Goal: Transaction & Acquisition: Purchase product/service

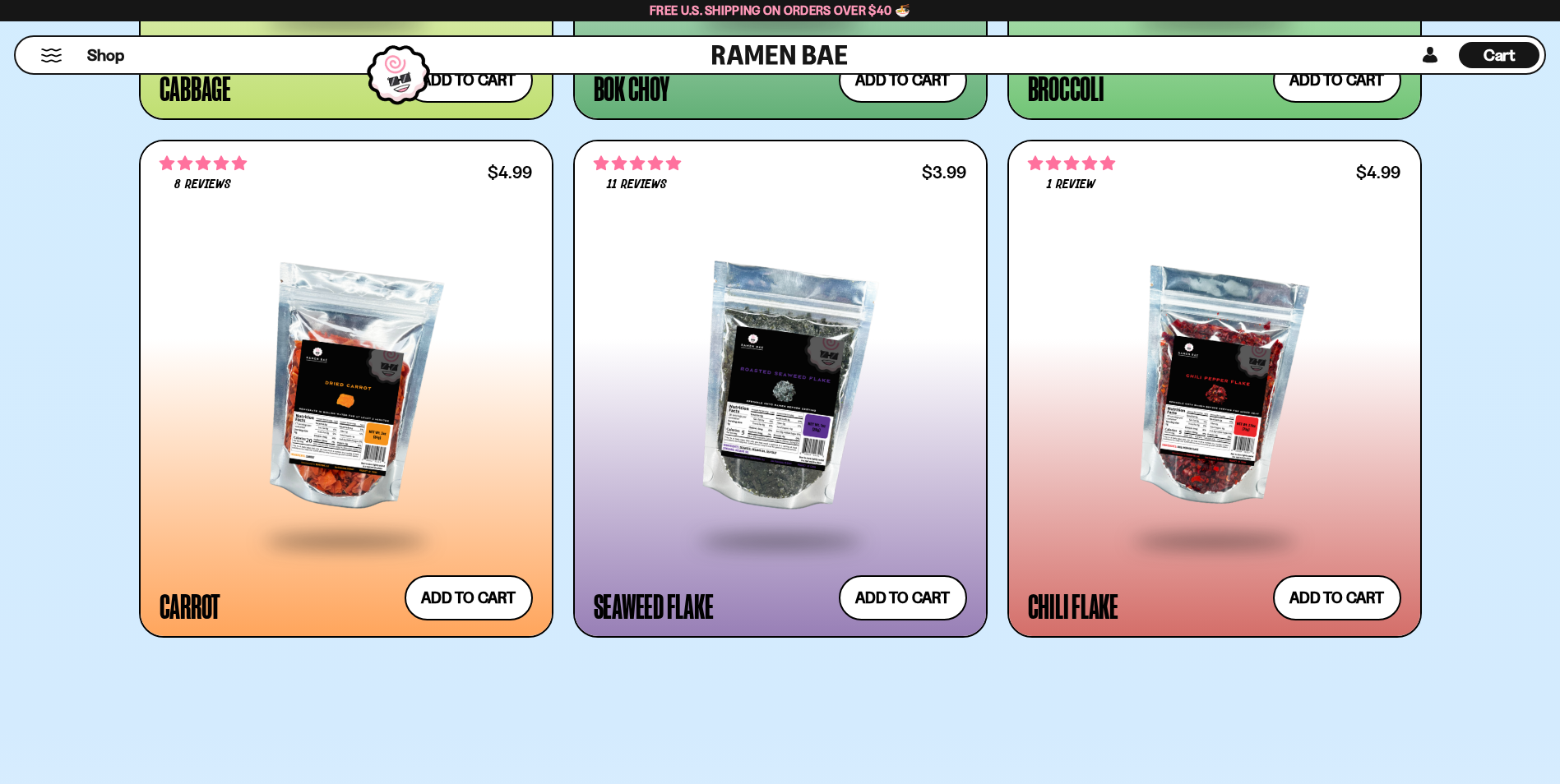
scroll to position [5041, 0]
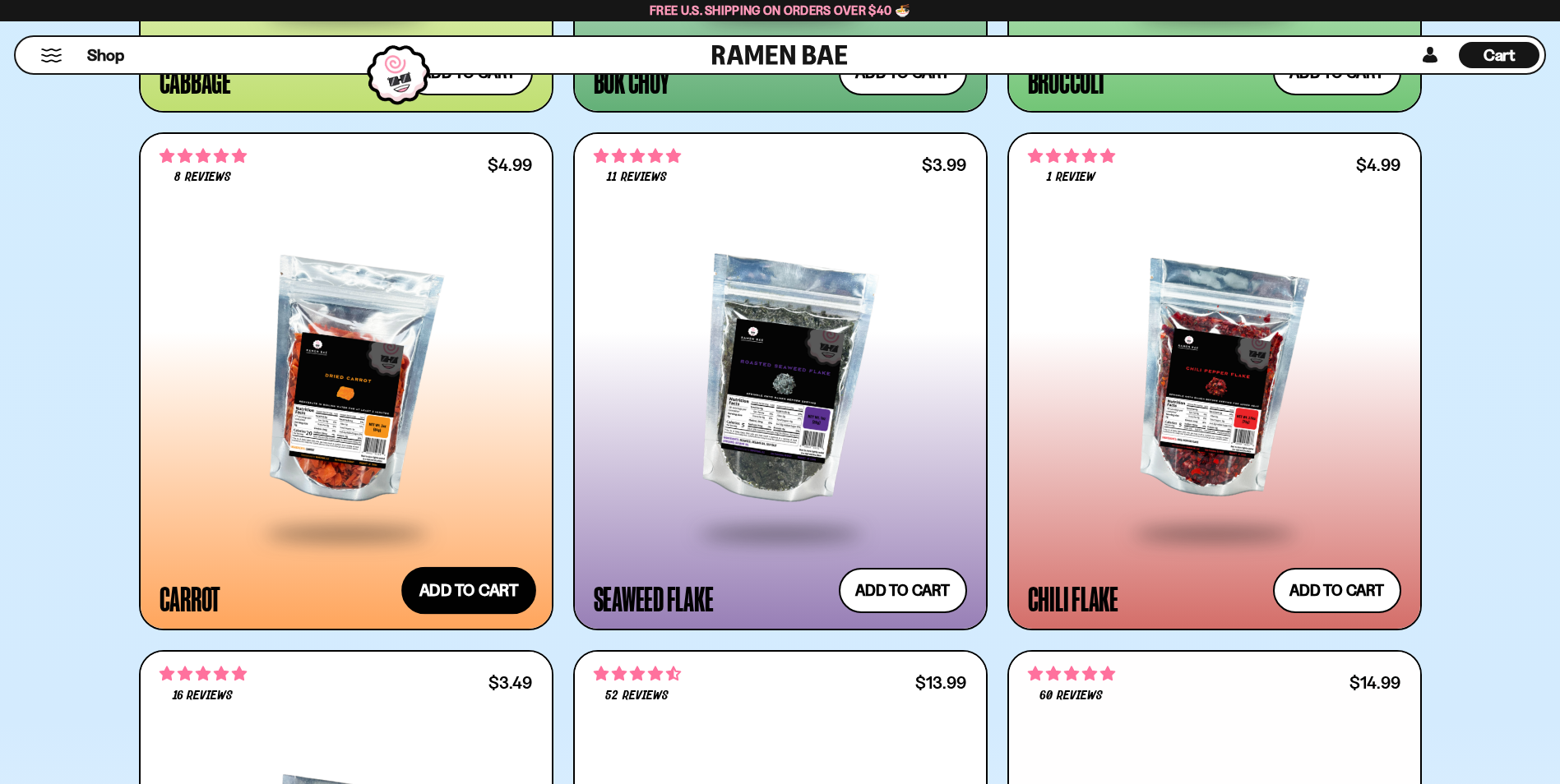
click at [490, 583] on button "Add to cart Add ― Regular price $4.99 Regular price Sale price $4.99 Unit price…" at bounding box center [468, 590] width 135 height 48
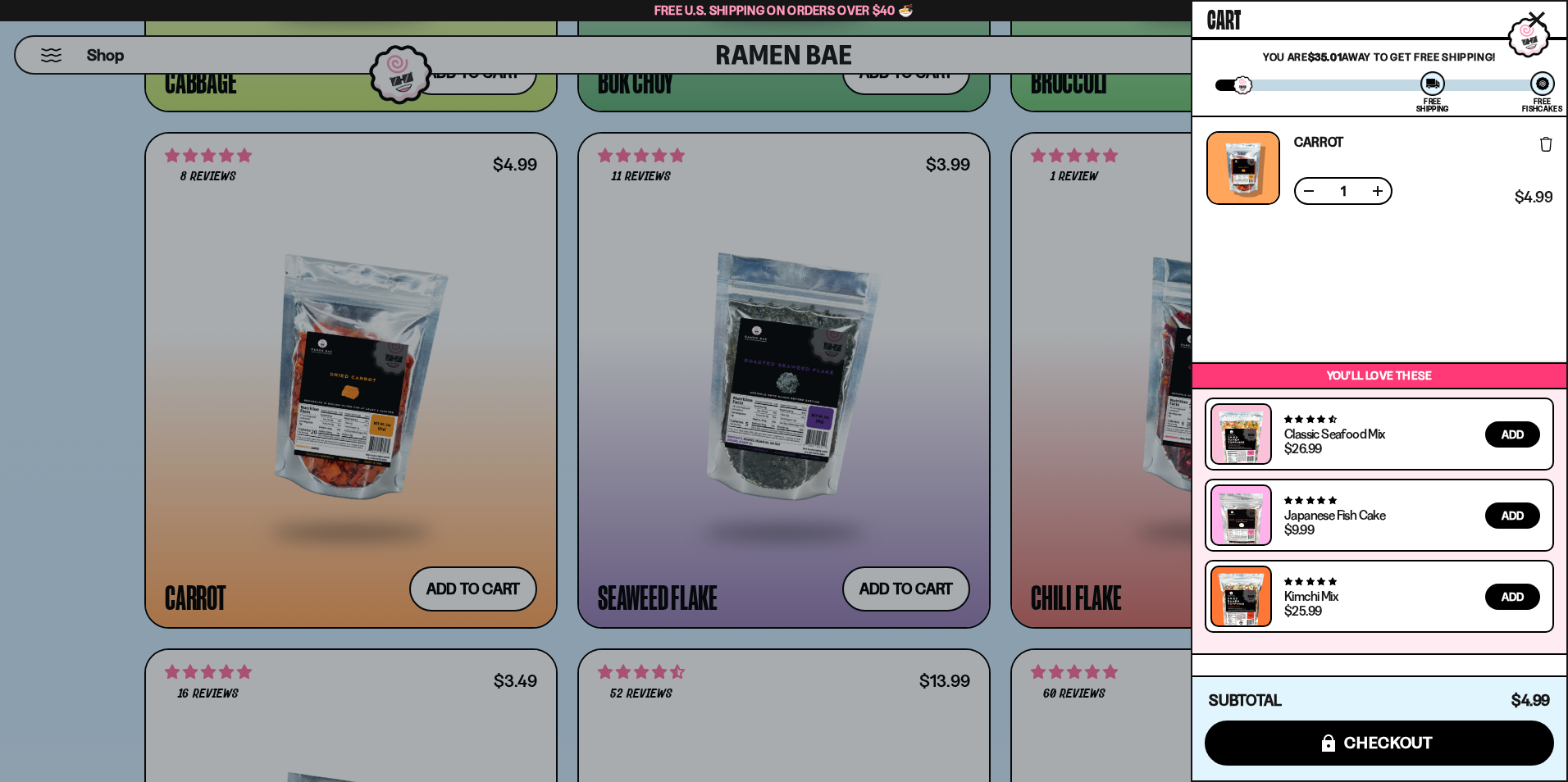
click at [37, 326] on div at bounding box center [784, 391] width 1568 height 782
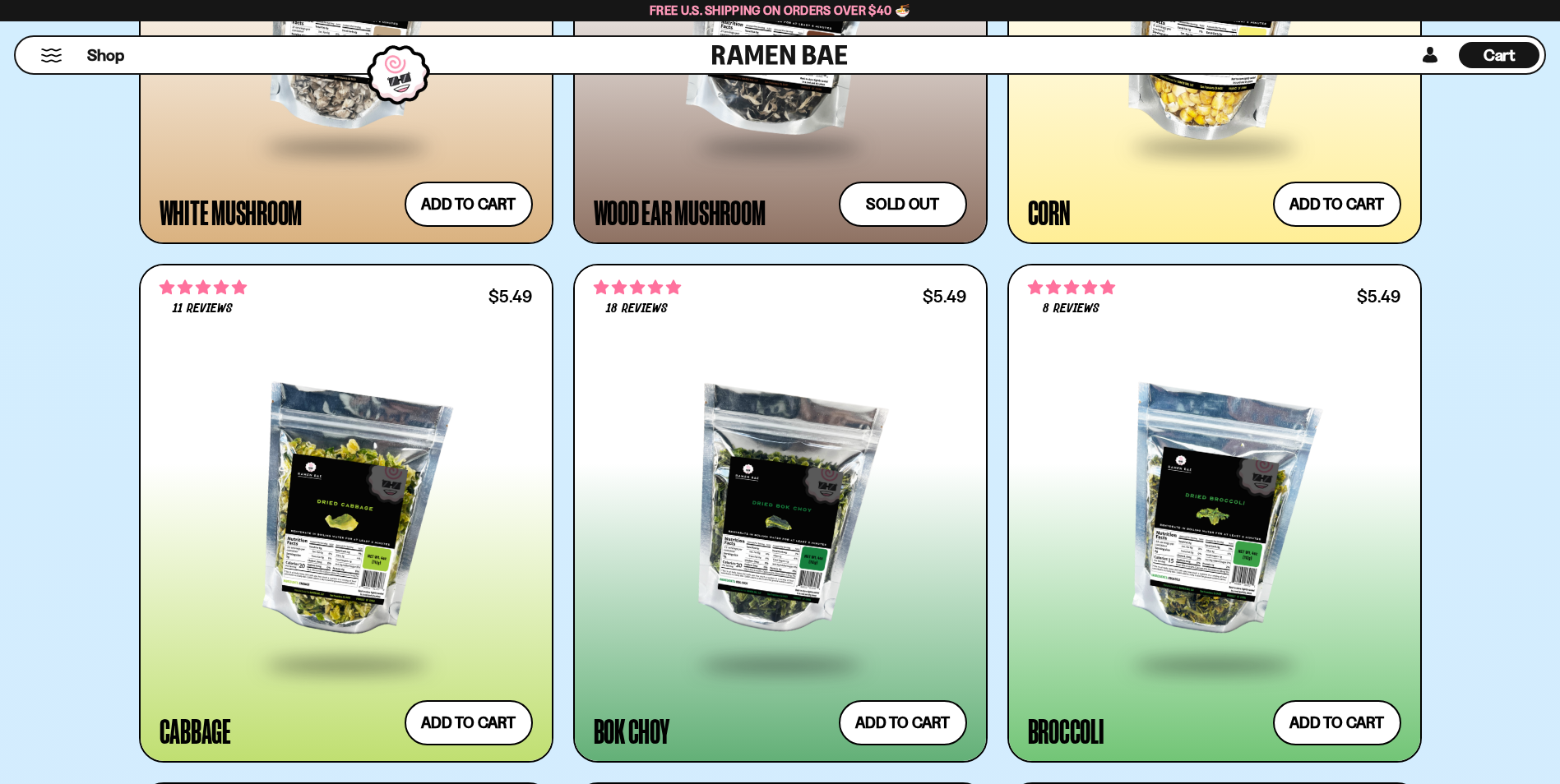
scroll to position [4383, 0]
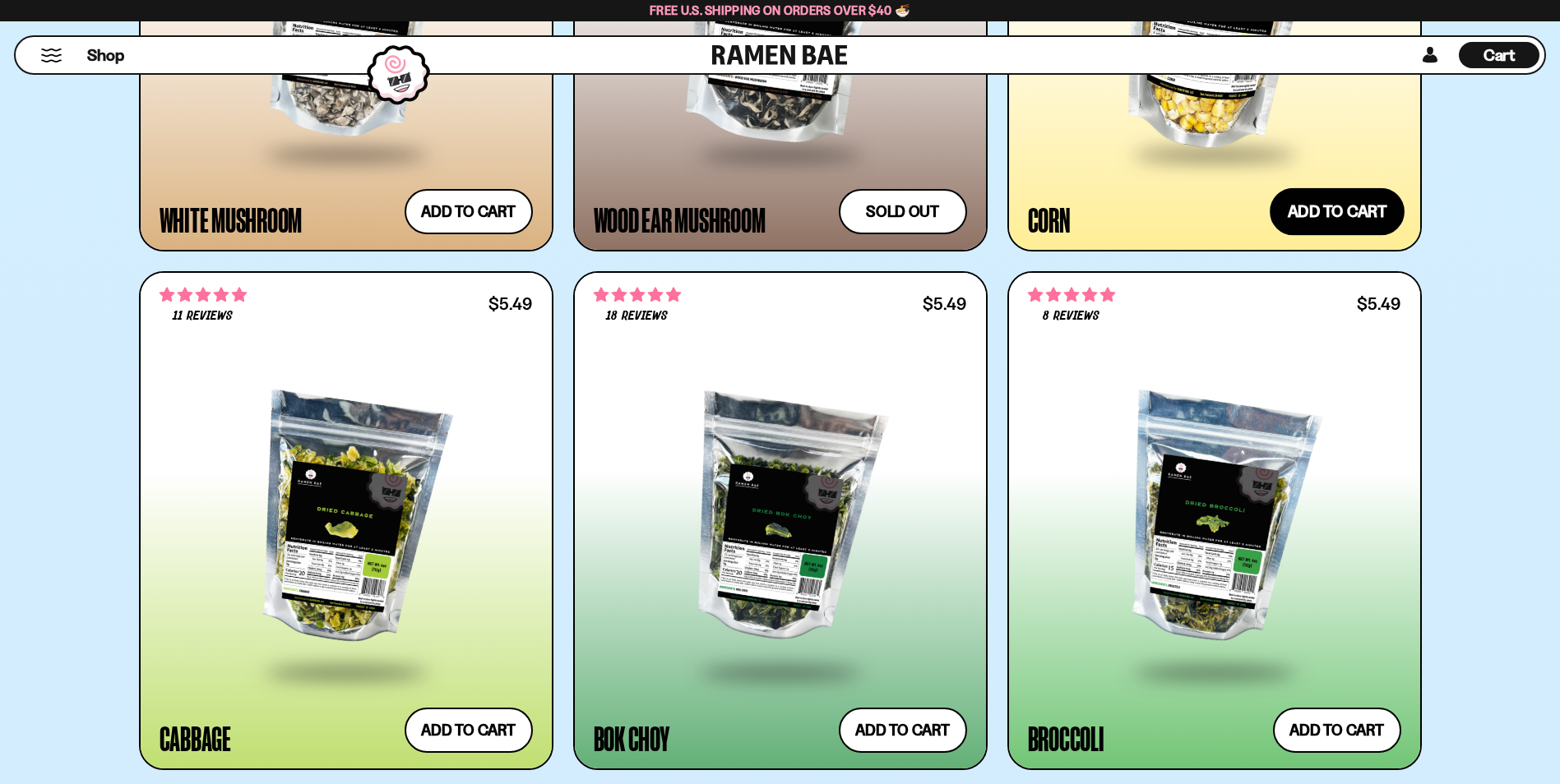
click at [1335, 206] on button "Add to cart Add ― Regular price $7.49 Regular price Sale price $7.49 Unit price…" at bounding box center [1337, 212] width 135 height 48
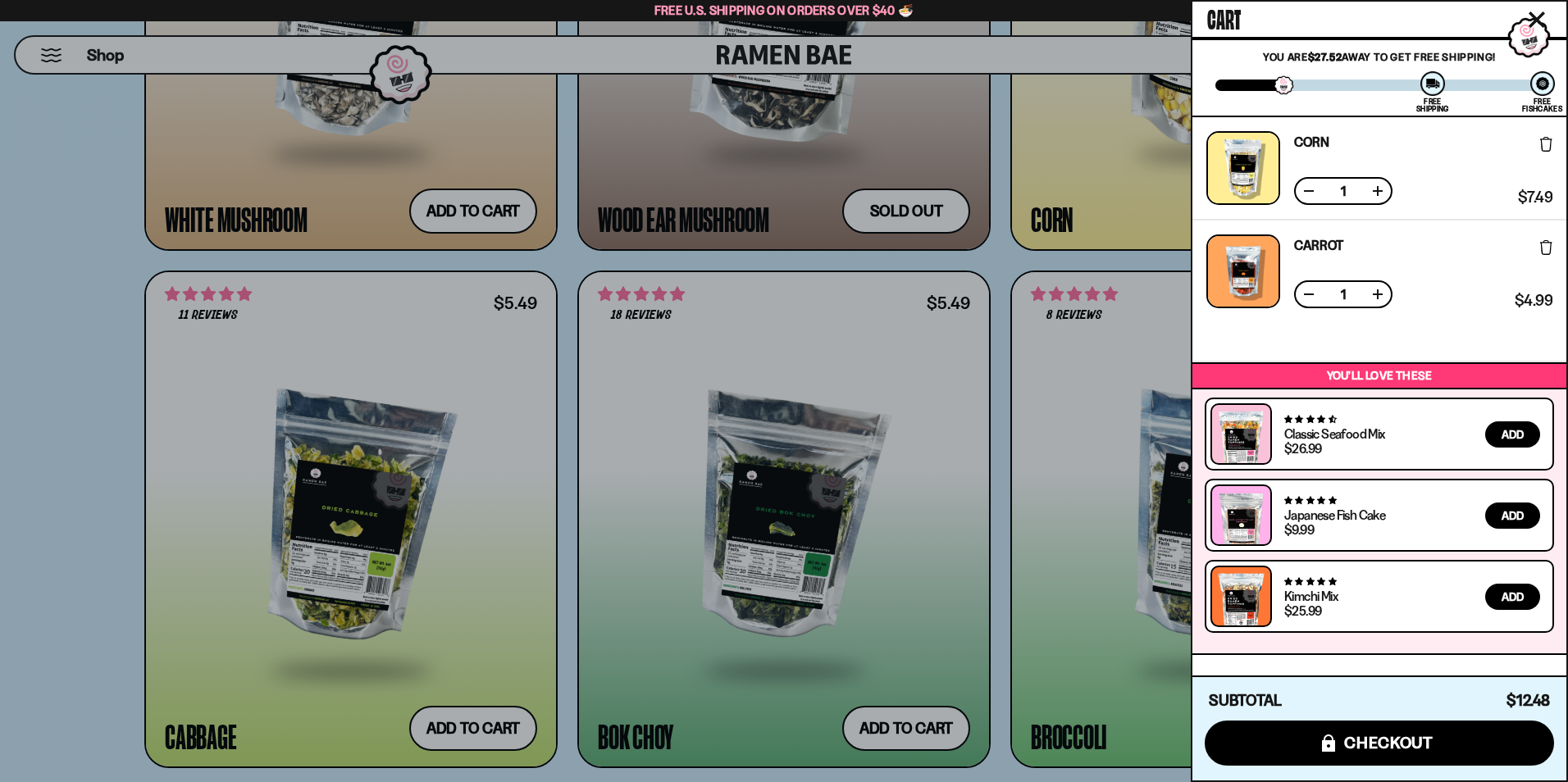
click at [32, 446] on div at bounding box center [784, 391] width 1568 height 782
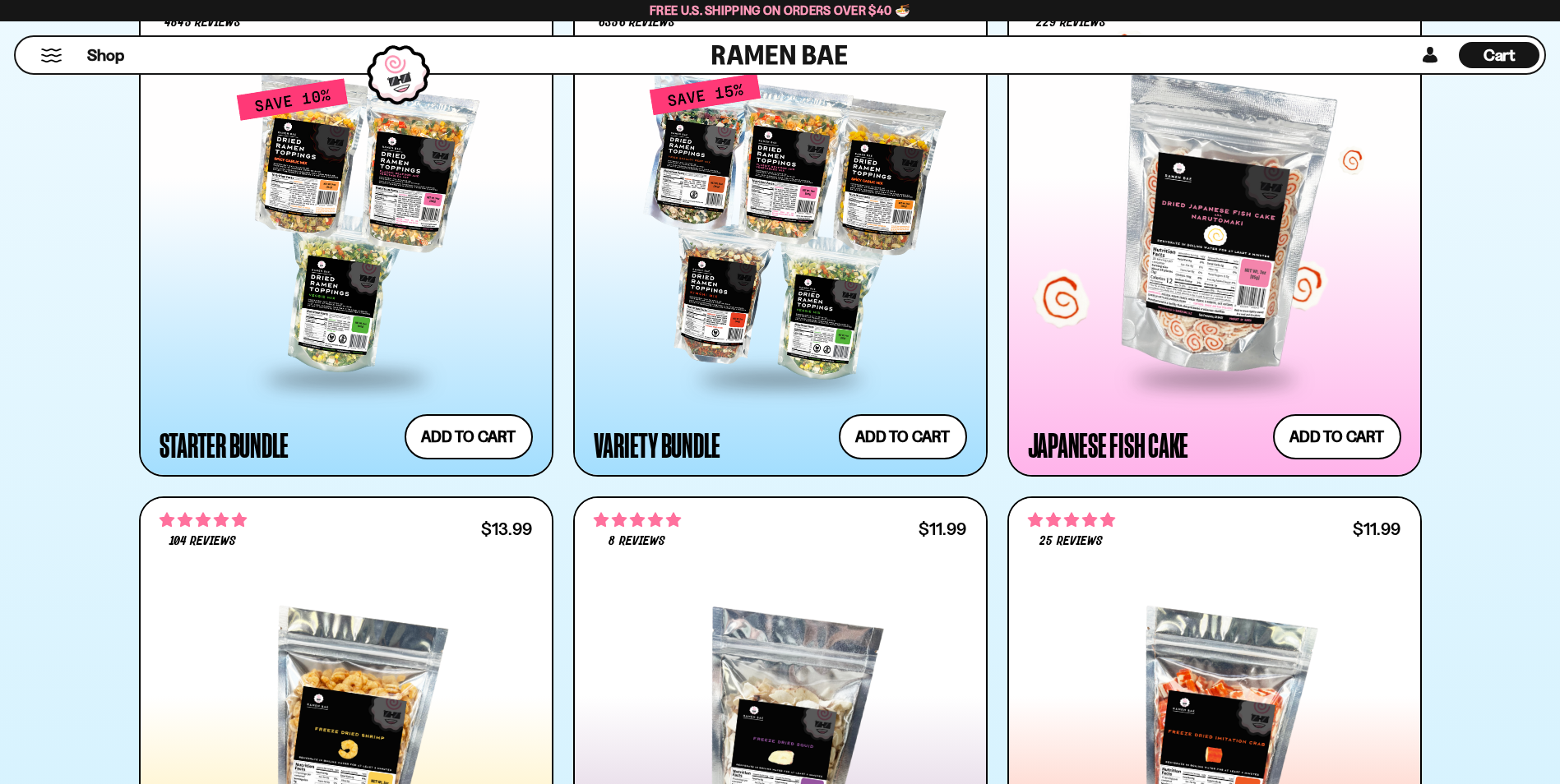
scroll to position [2082, 0]
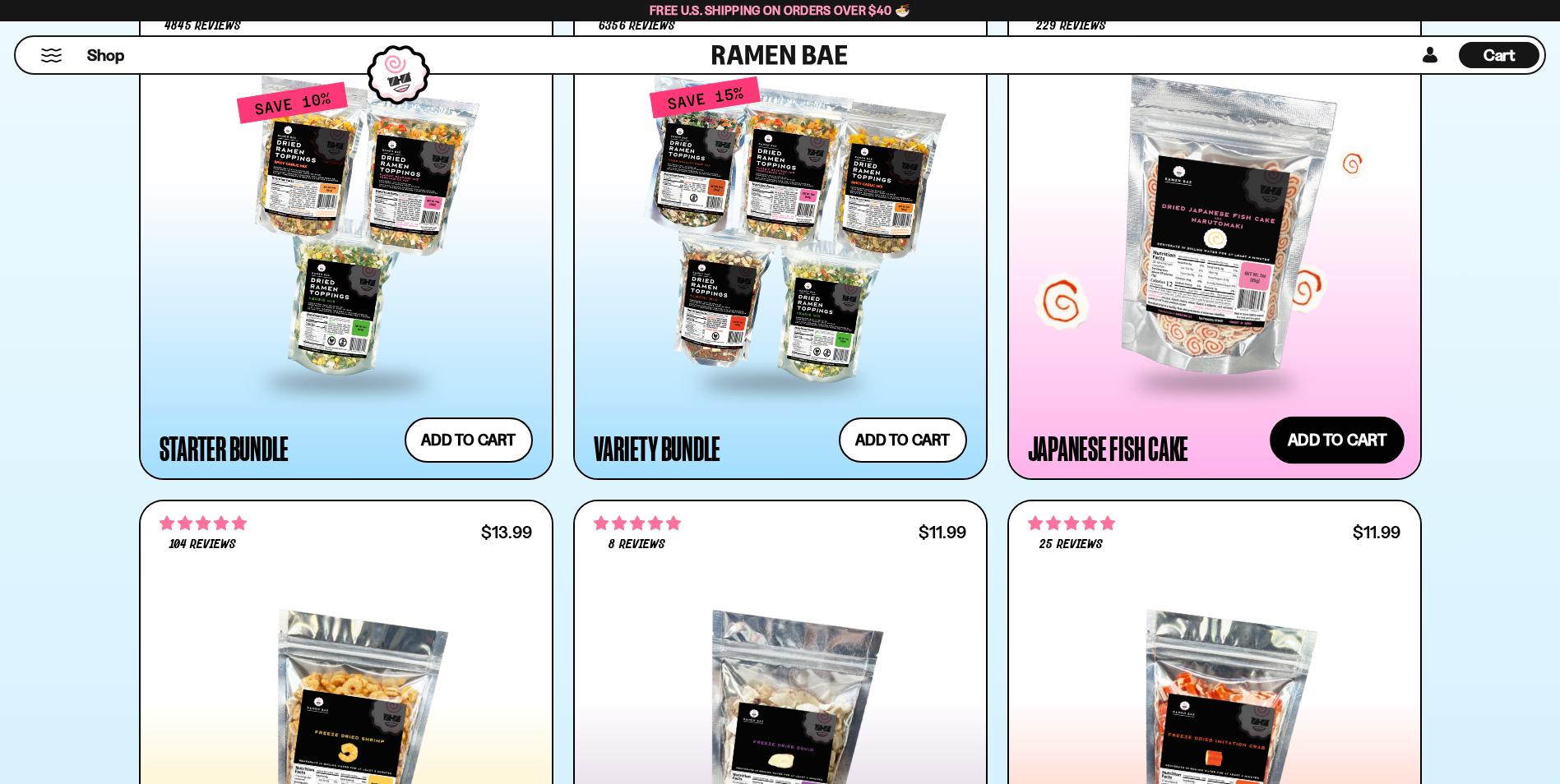
click at [1331, 443] on button "Add to cart Add ― Regular price $9.99 Regular price Sale price $9.99 Unit price…" at bounding box center [1337, 439] width 135 height 48
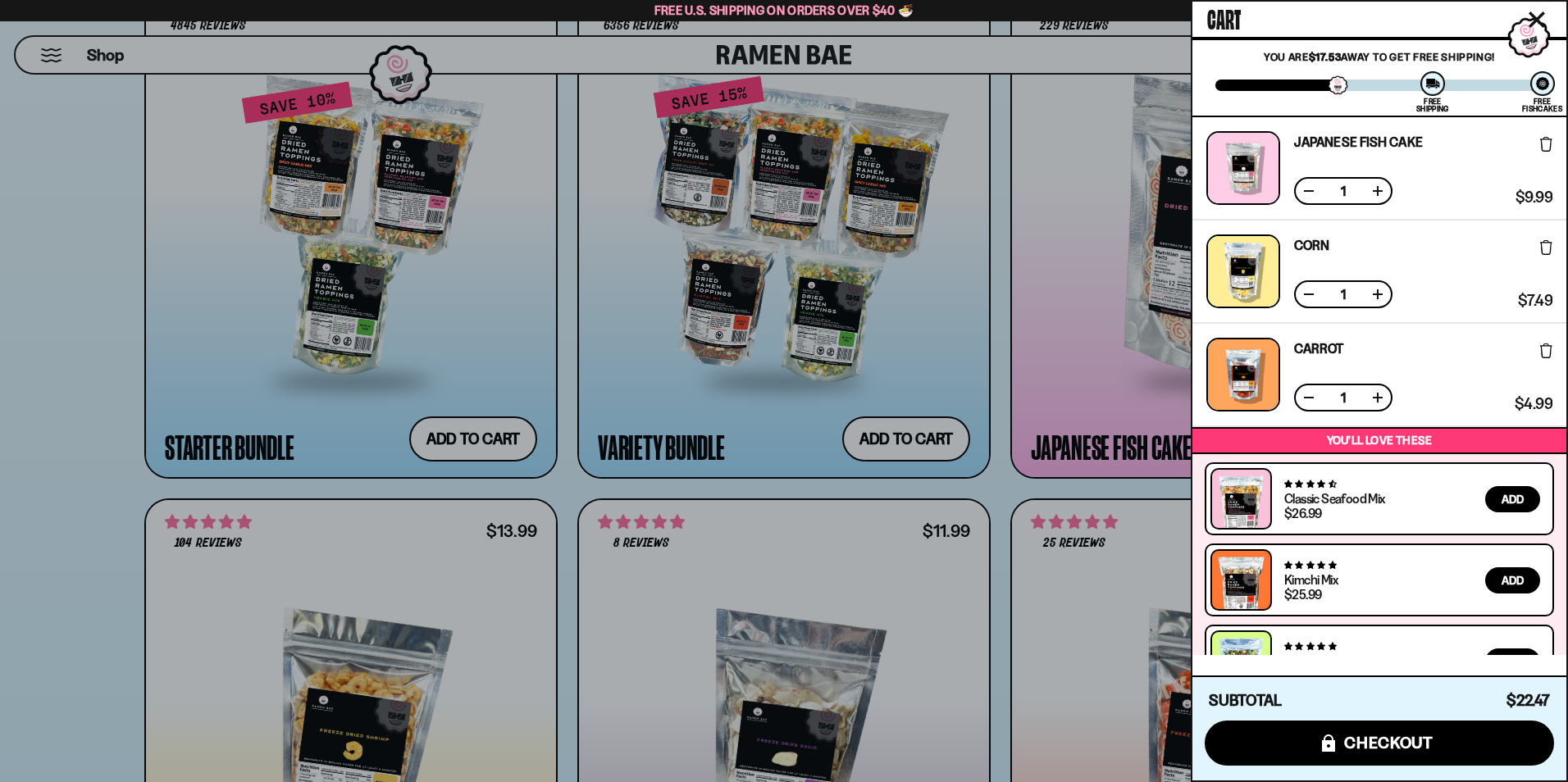
click at [12, 313] on div at bounding box center [784, 391] width 1568 height 782
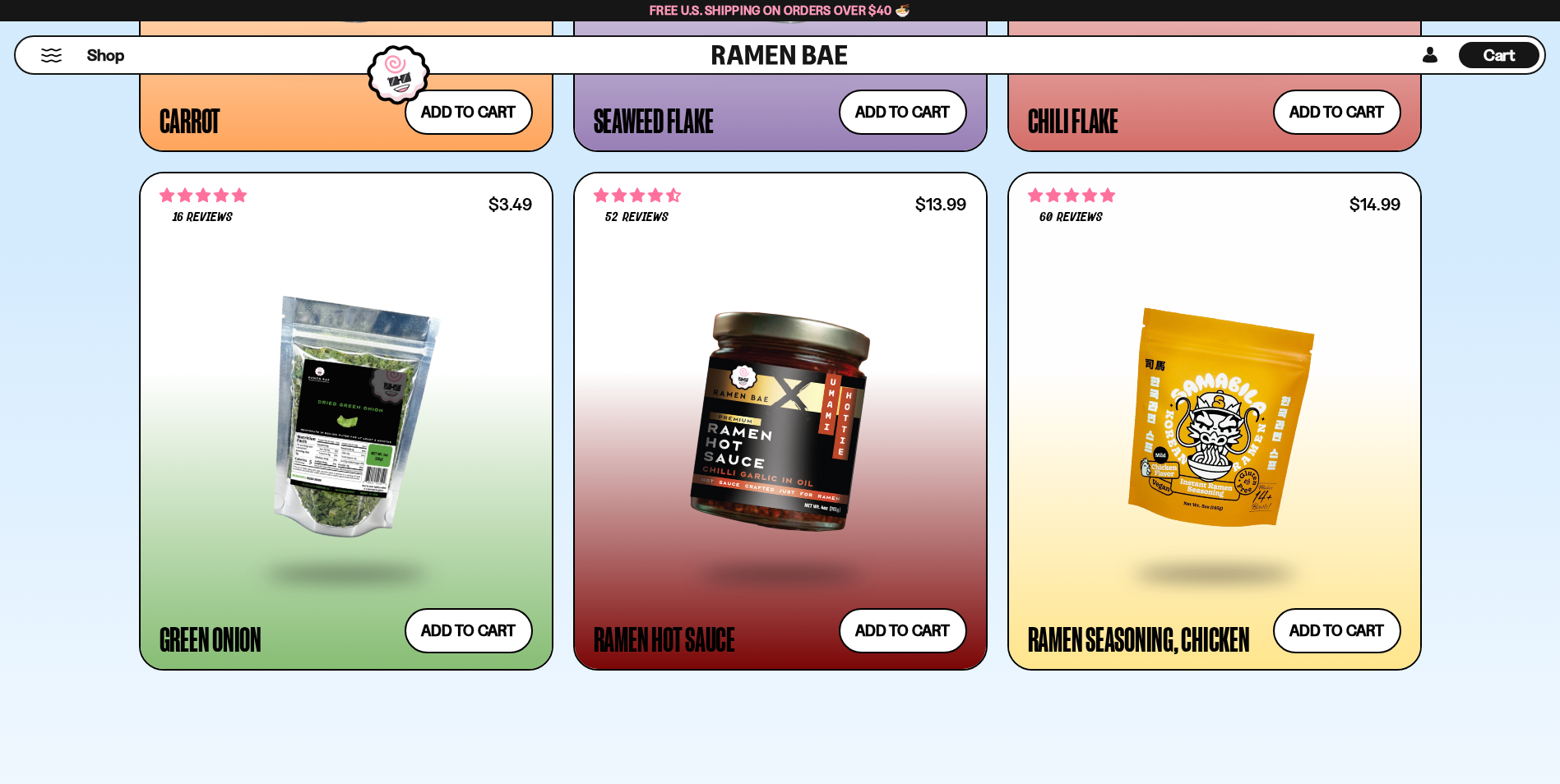
scroll to position [5589, 0]
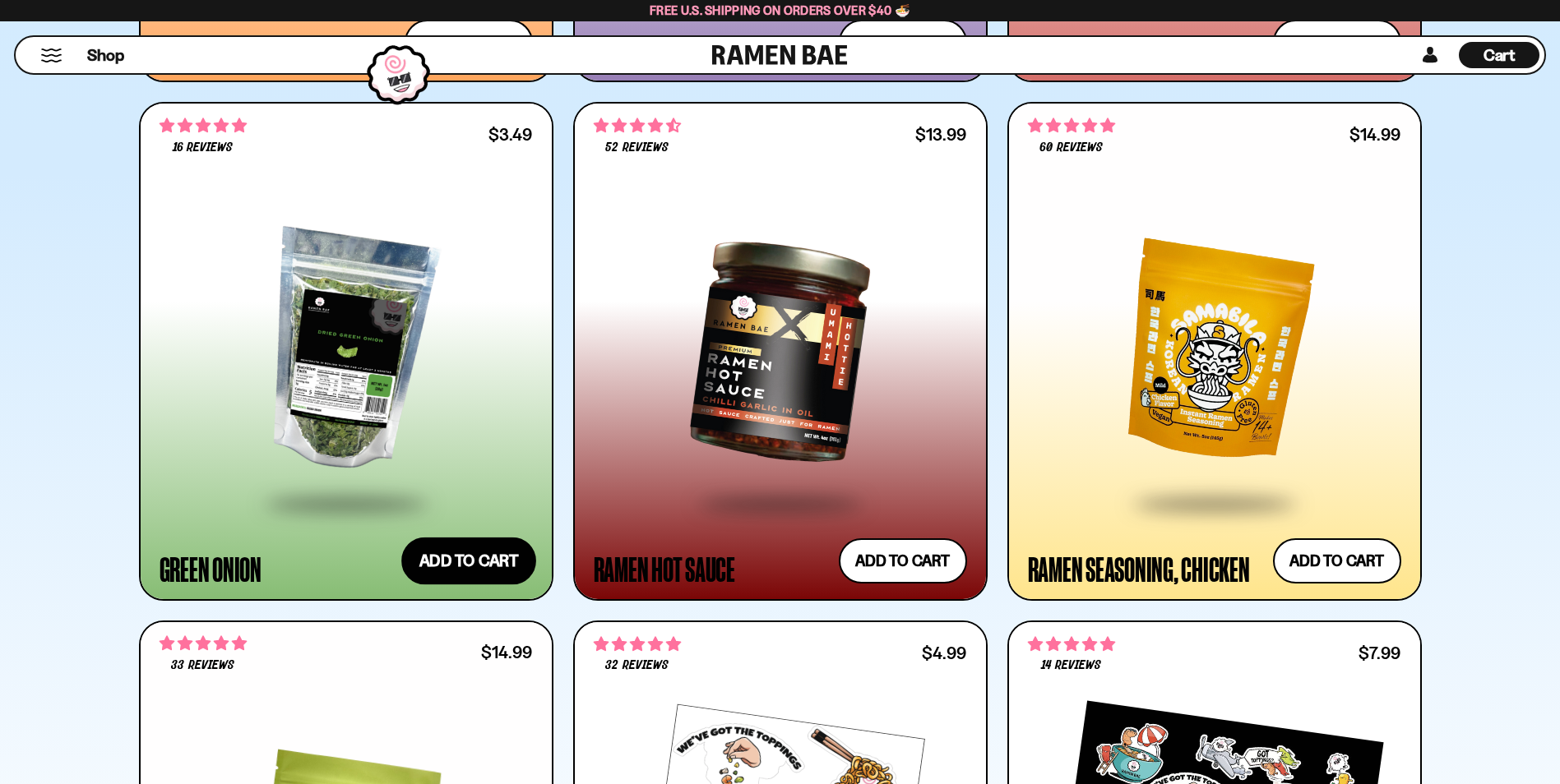
click at [483, 560] on button "Add to cart Add ― Regular price $3.49 Regular price Sale price $3.49 Unit price…" at bounding box center [468, 561] width 135 height 48
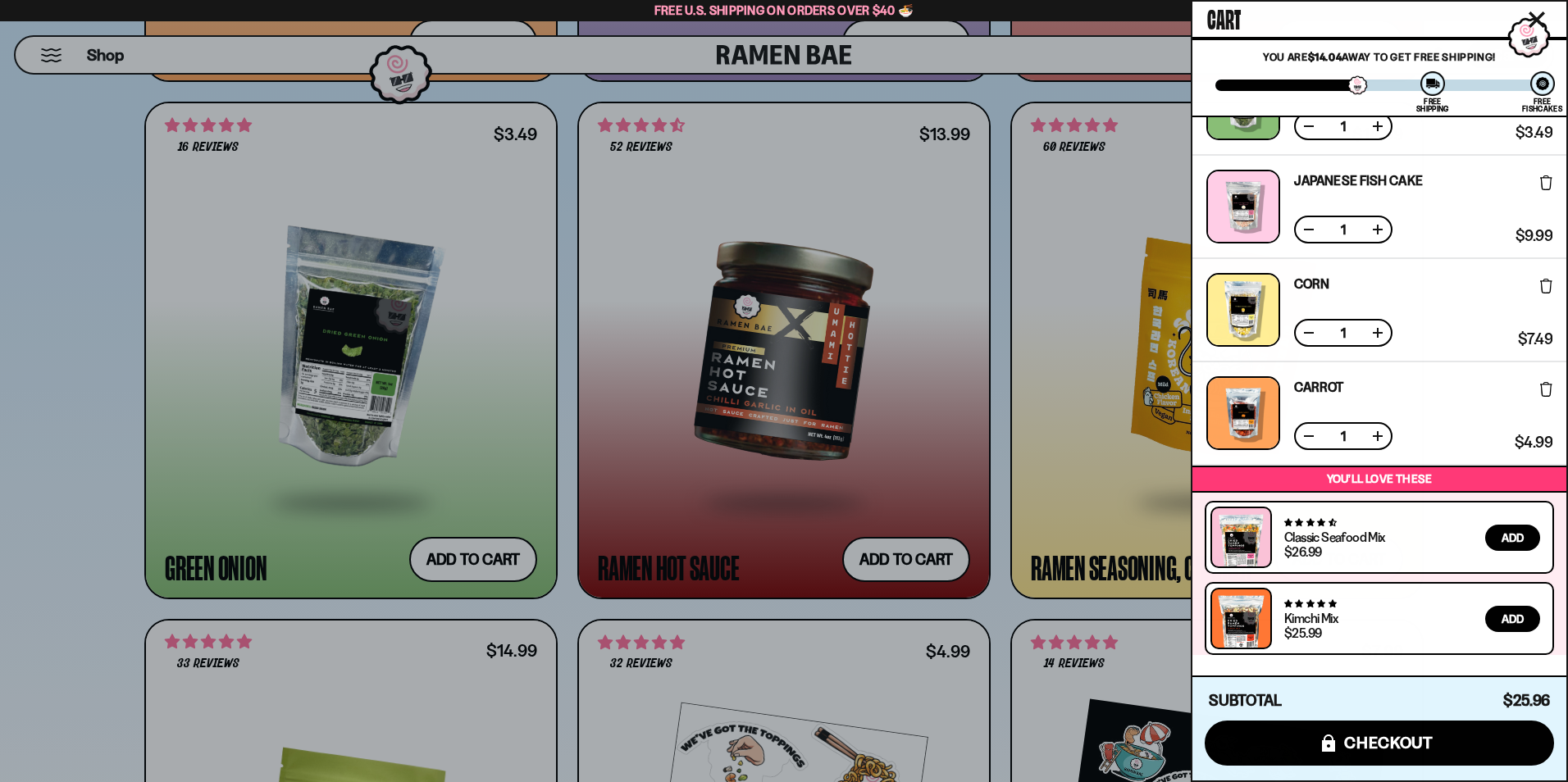
click at [12, 442] on div at bounding box center [784, 391] width 1568 height 782
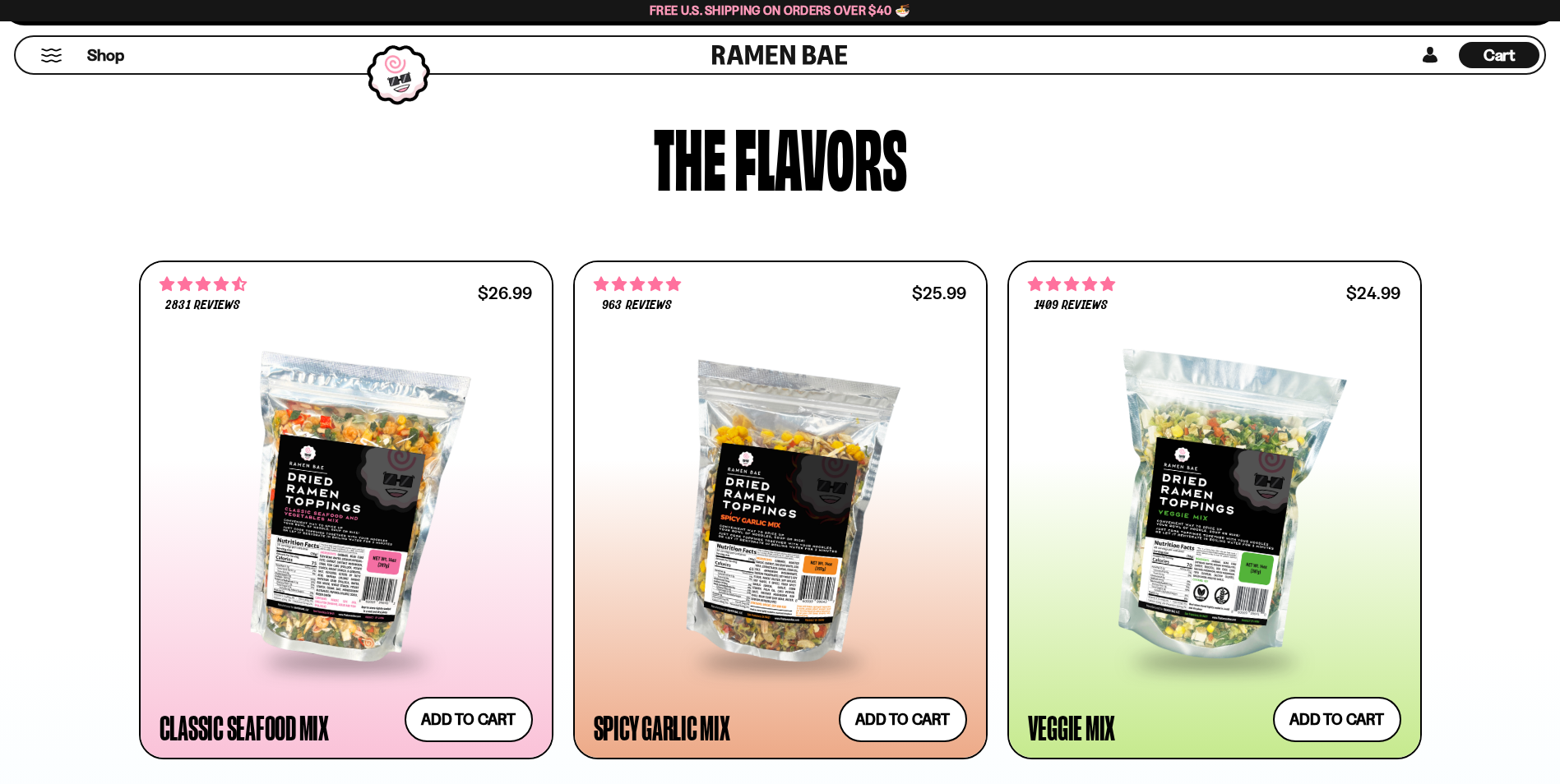
scroll to position [767, 0]
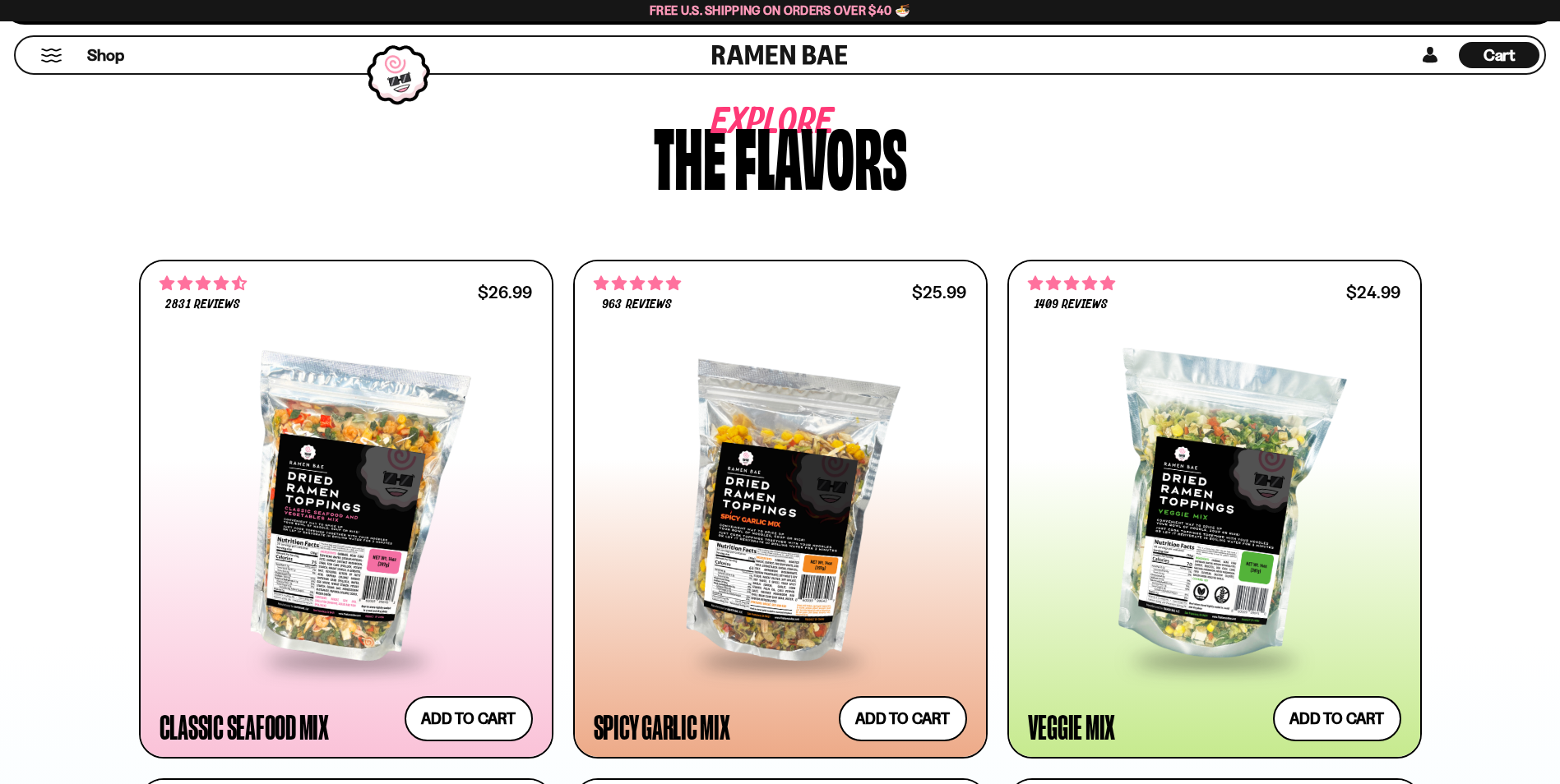
click at [1504, 56] on span "Cart" at bounding box center [1499, 55] width 32 height 20
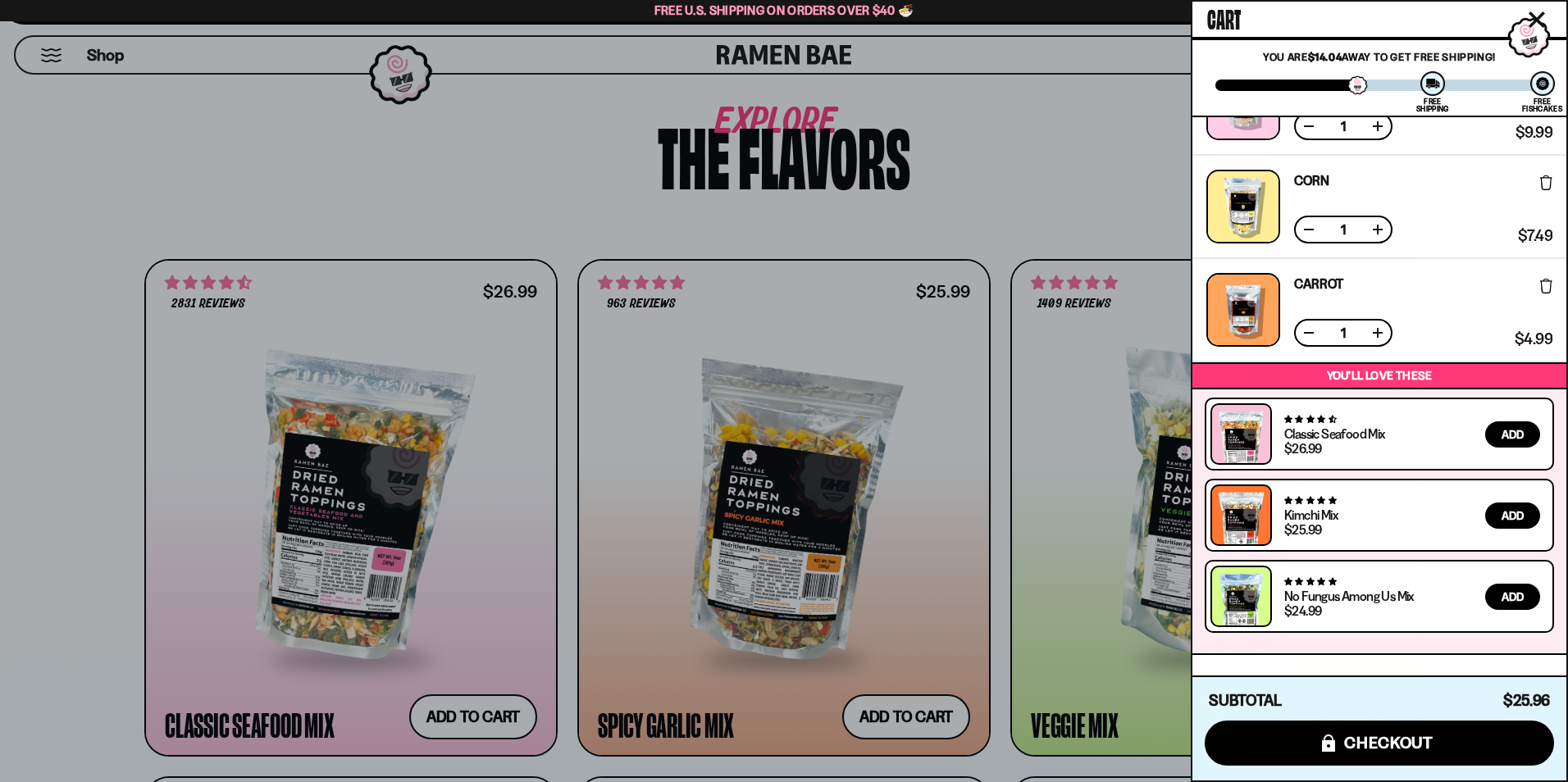
click at [1017, 120] on div at bounding box center [784, 391] width 1568 height 782
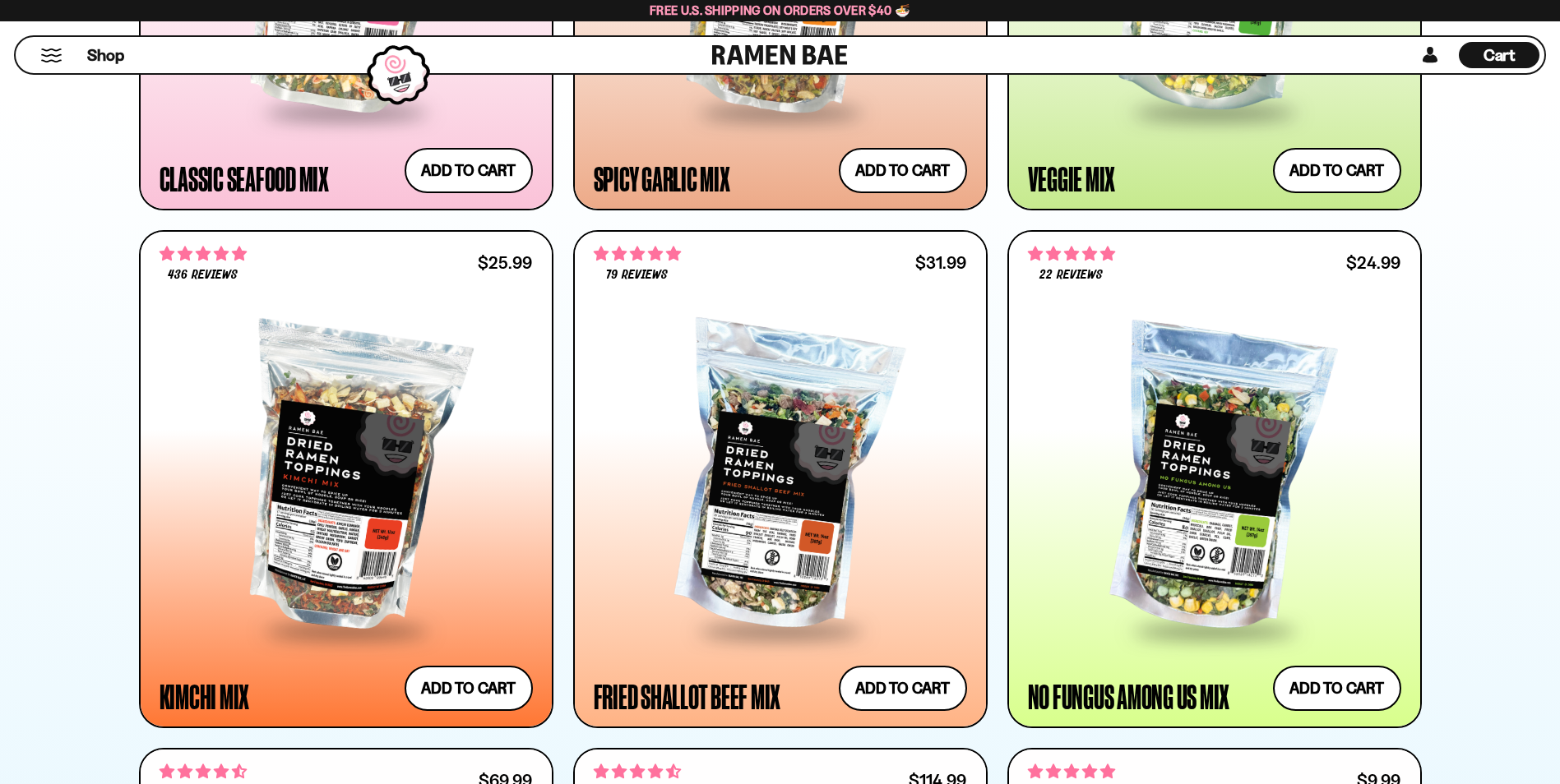
scroll to position [10902, 0]
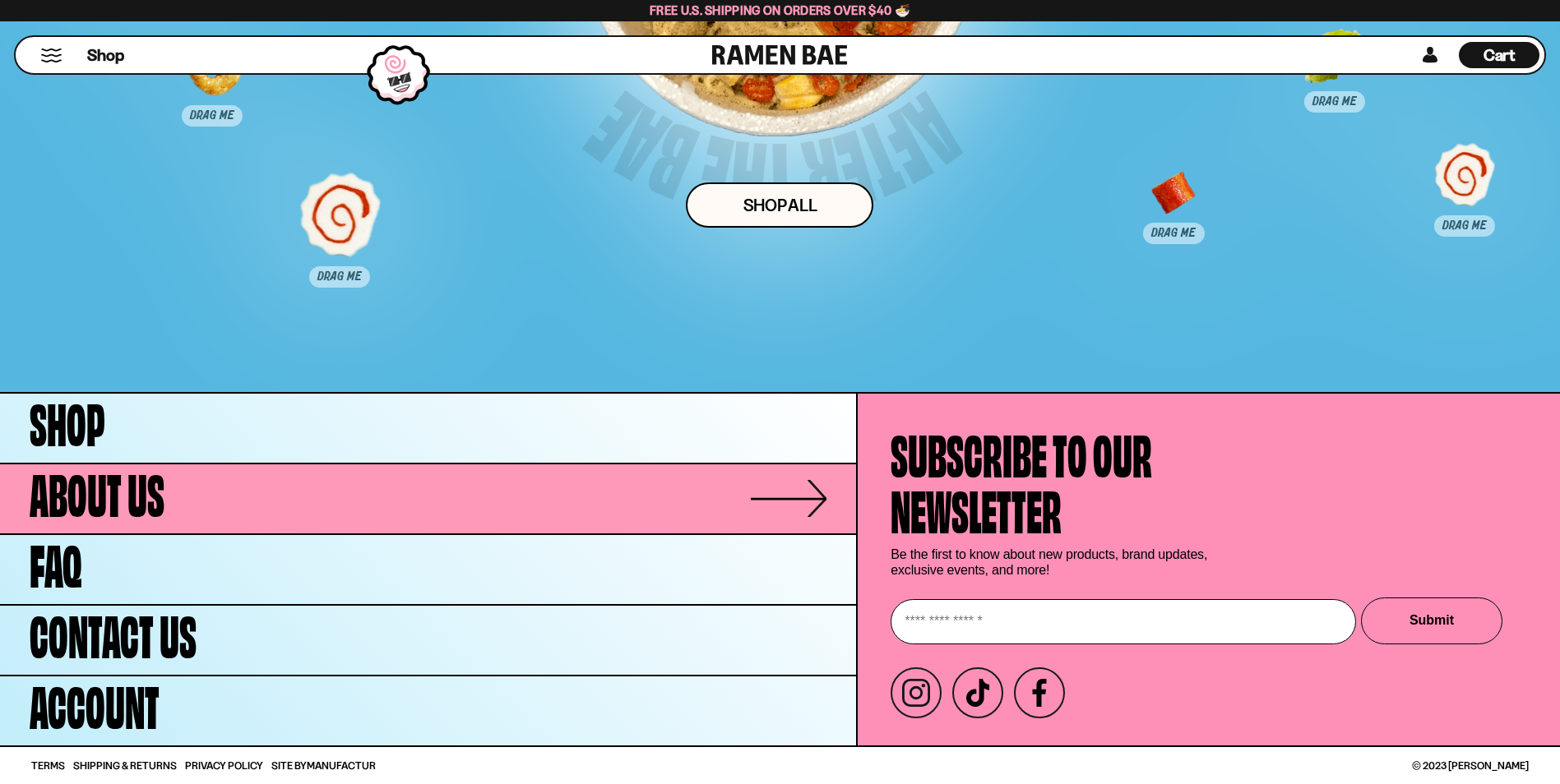
click at [118, 492] on span "About Us" at bounding box center [96, 491] width 135 height 56
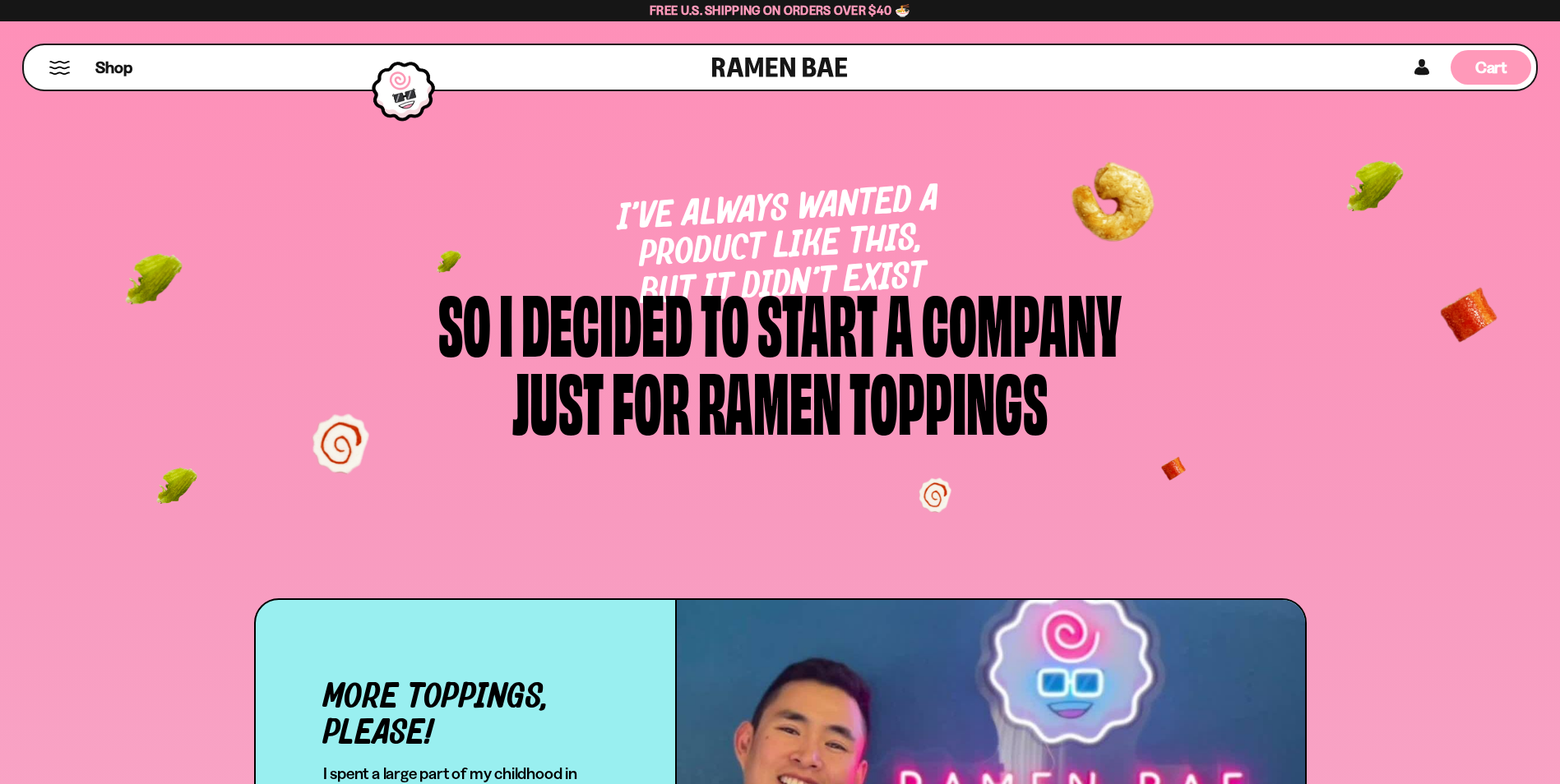
click at [1486, 71] on span "Cart" at bounding box center [1491, 67] width 32 height 20
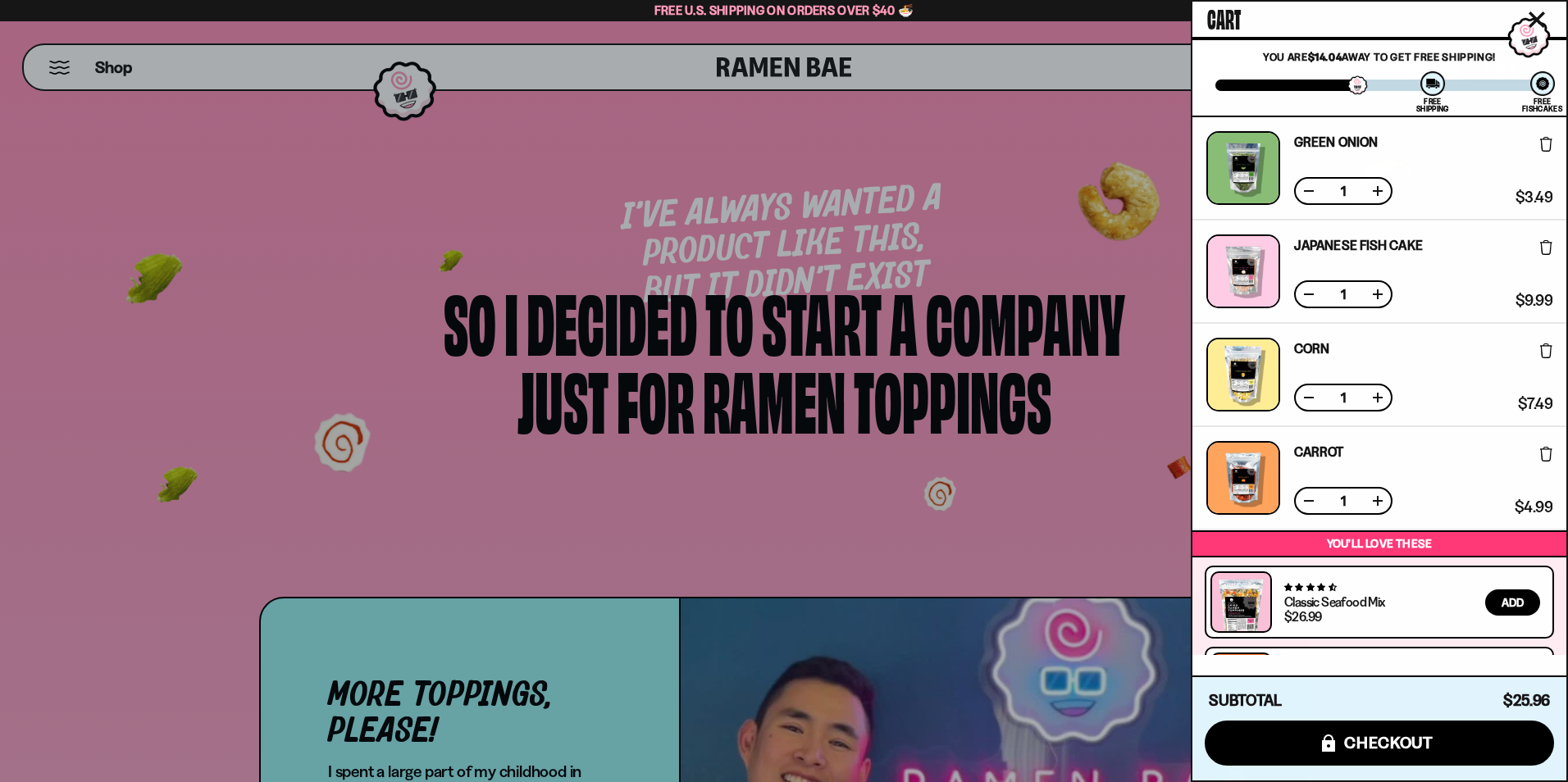
click at [1377, 298] on button at bounding box center [1377, 294] width 16 height 16
click at [1377, 397] on button at bounding box center [1377, 397] width 16 height 16
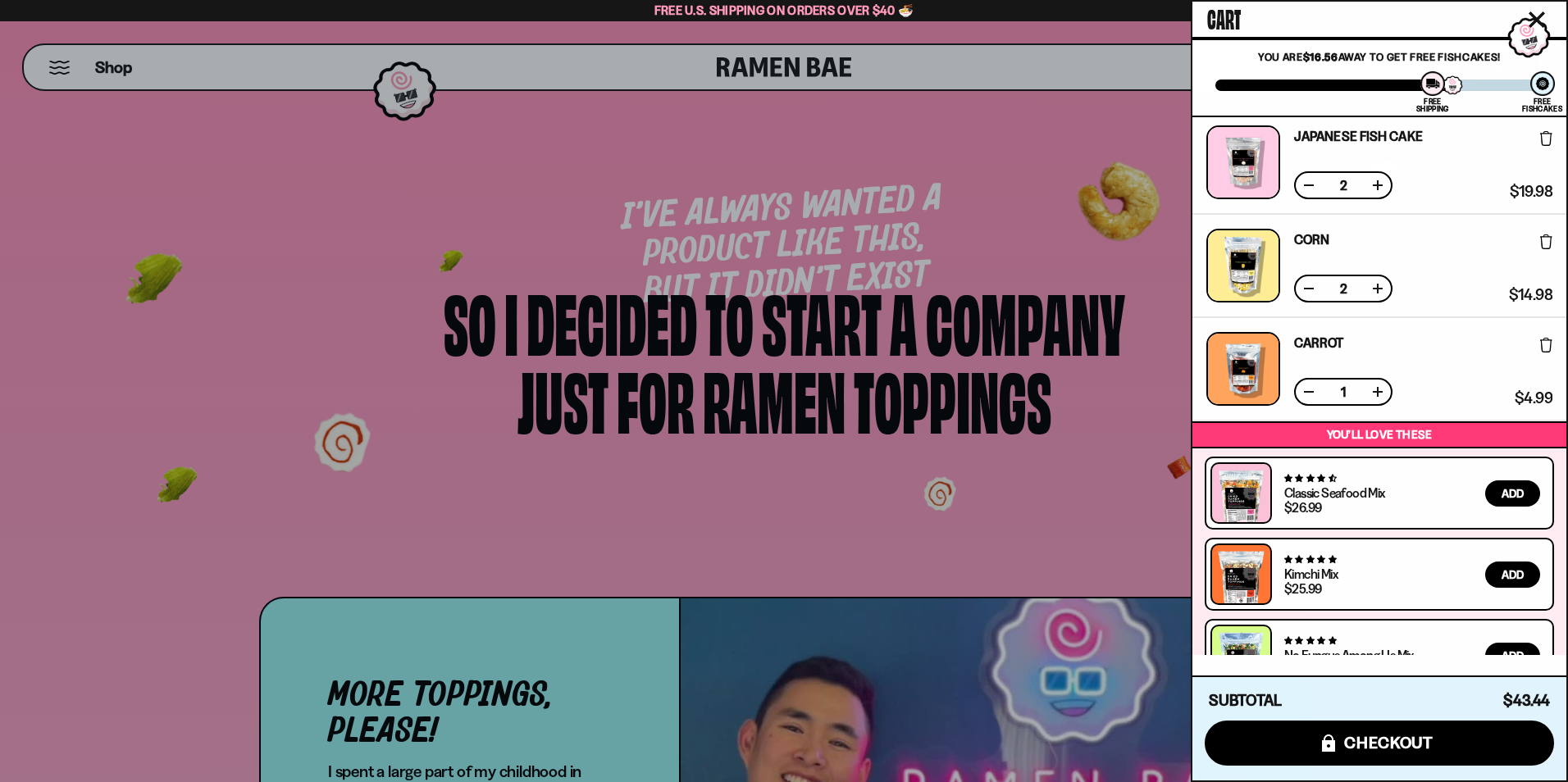
click at [1377, 395] on button at bounding box center [1377, 391] width 16 height 16
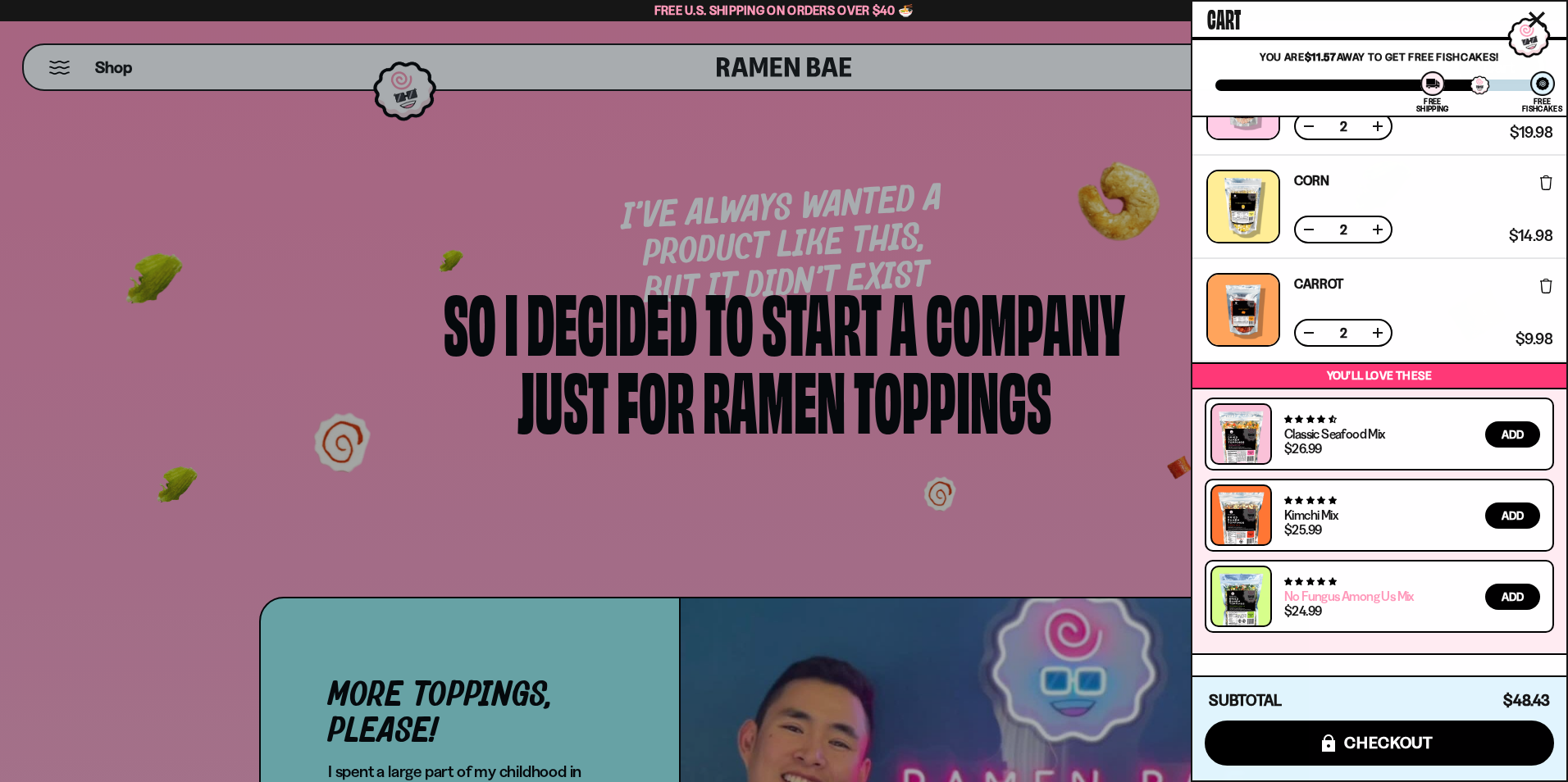
click at [1331, 598] on link "No Fungus Among Us Mix" at bounding box center [1349, 596] width 130 height 16
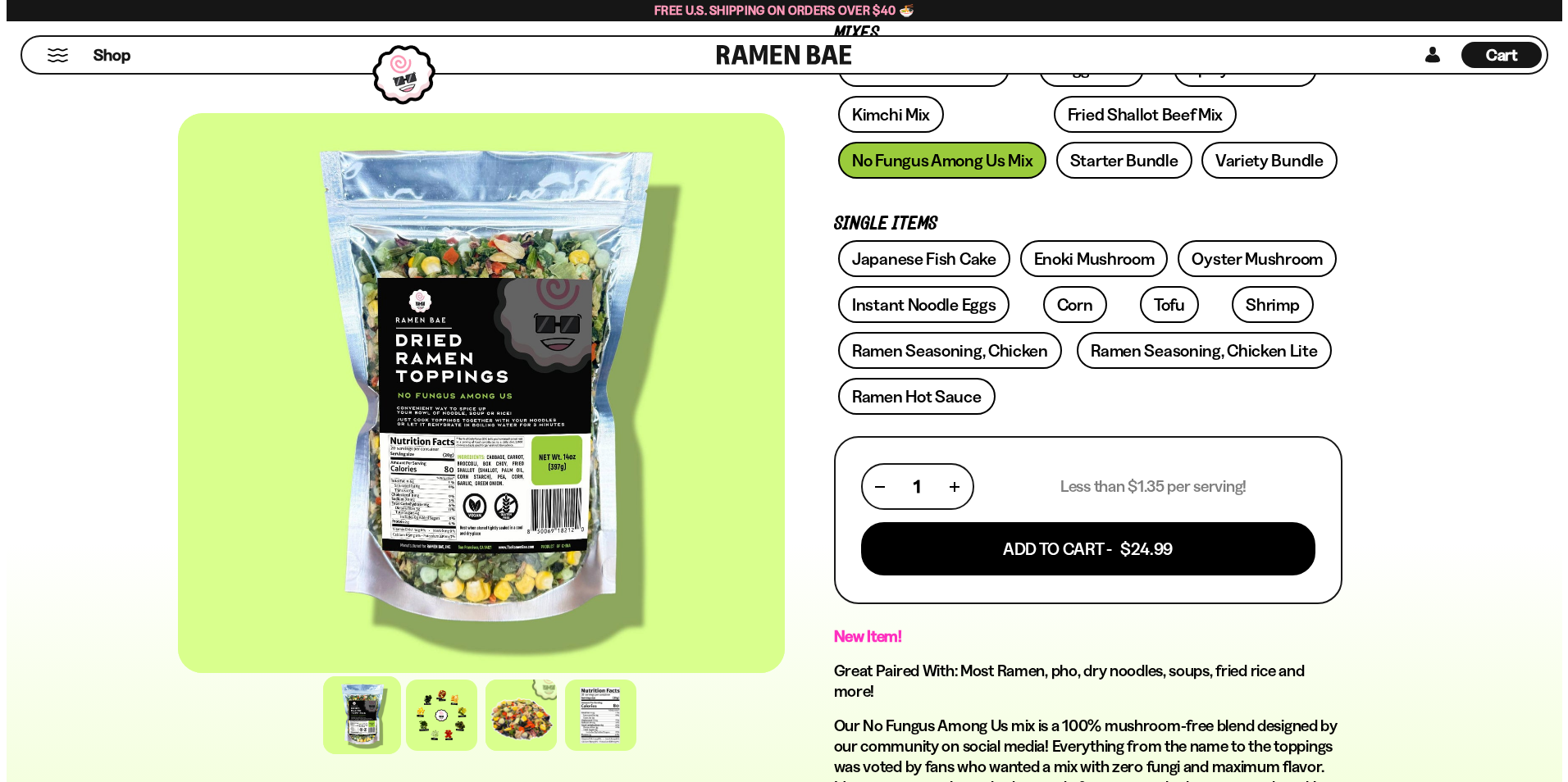
scroll to position [328, 0]
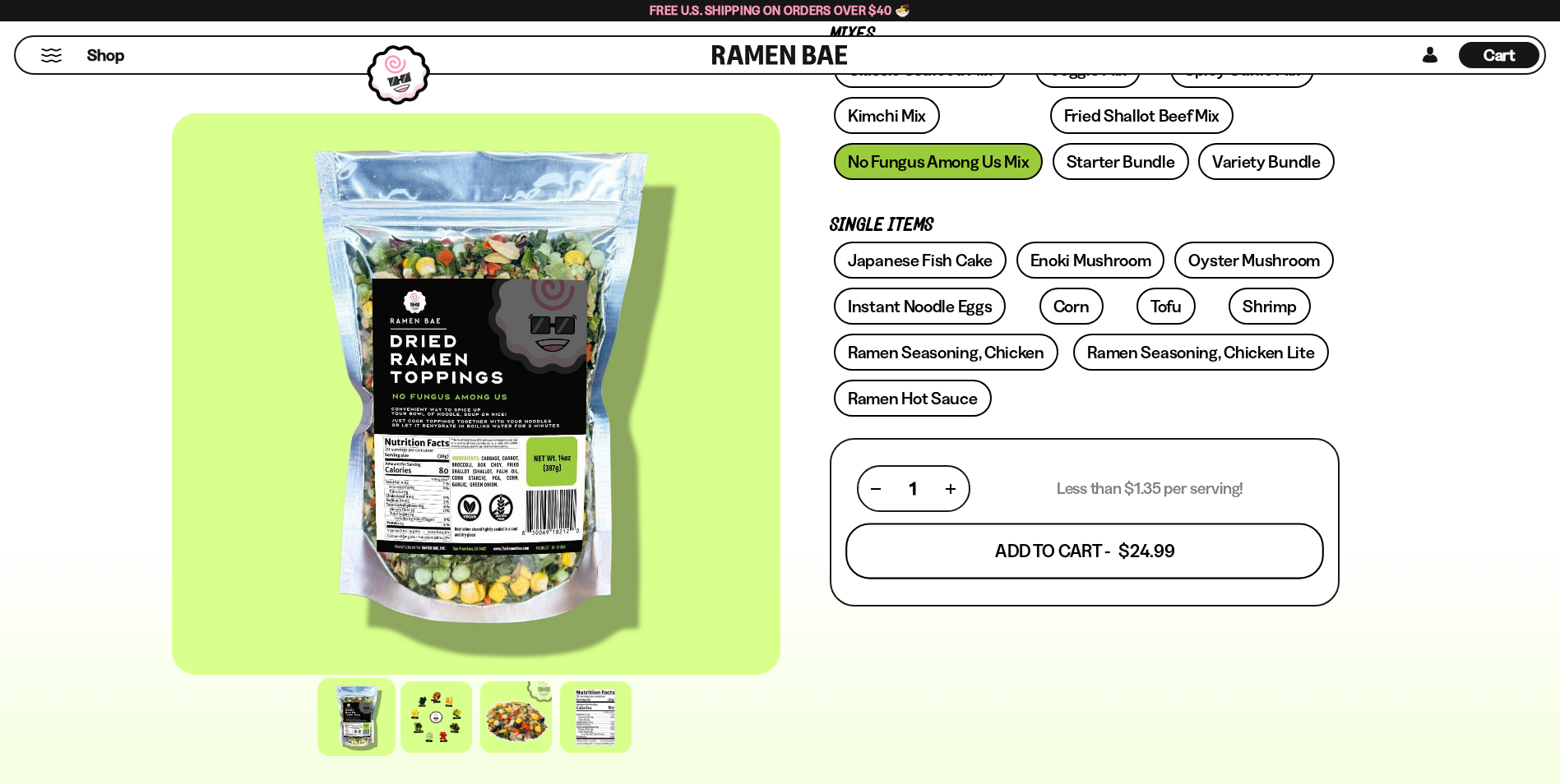
click at [1090, 550] on button "Add To Cart - $24.99" at bounding box center [1084, 551] width 479 height 56
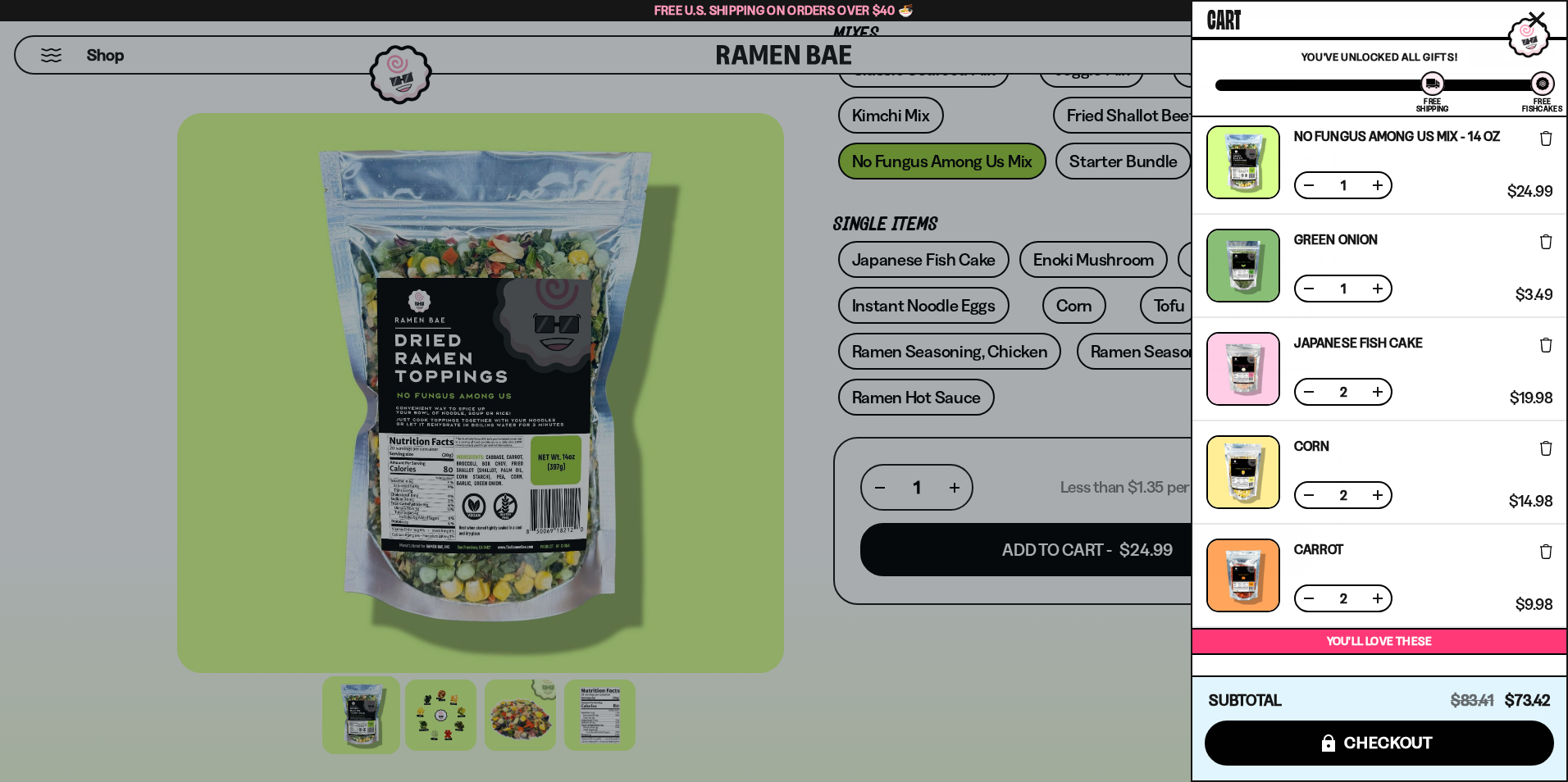
scroll to position [219, 0]
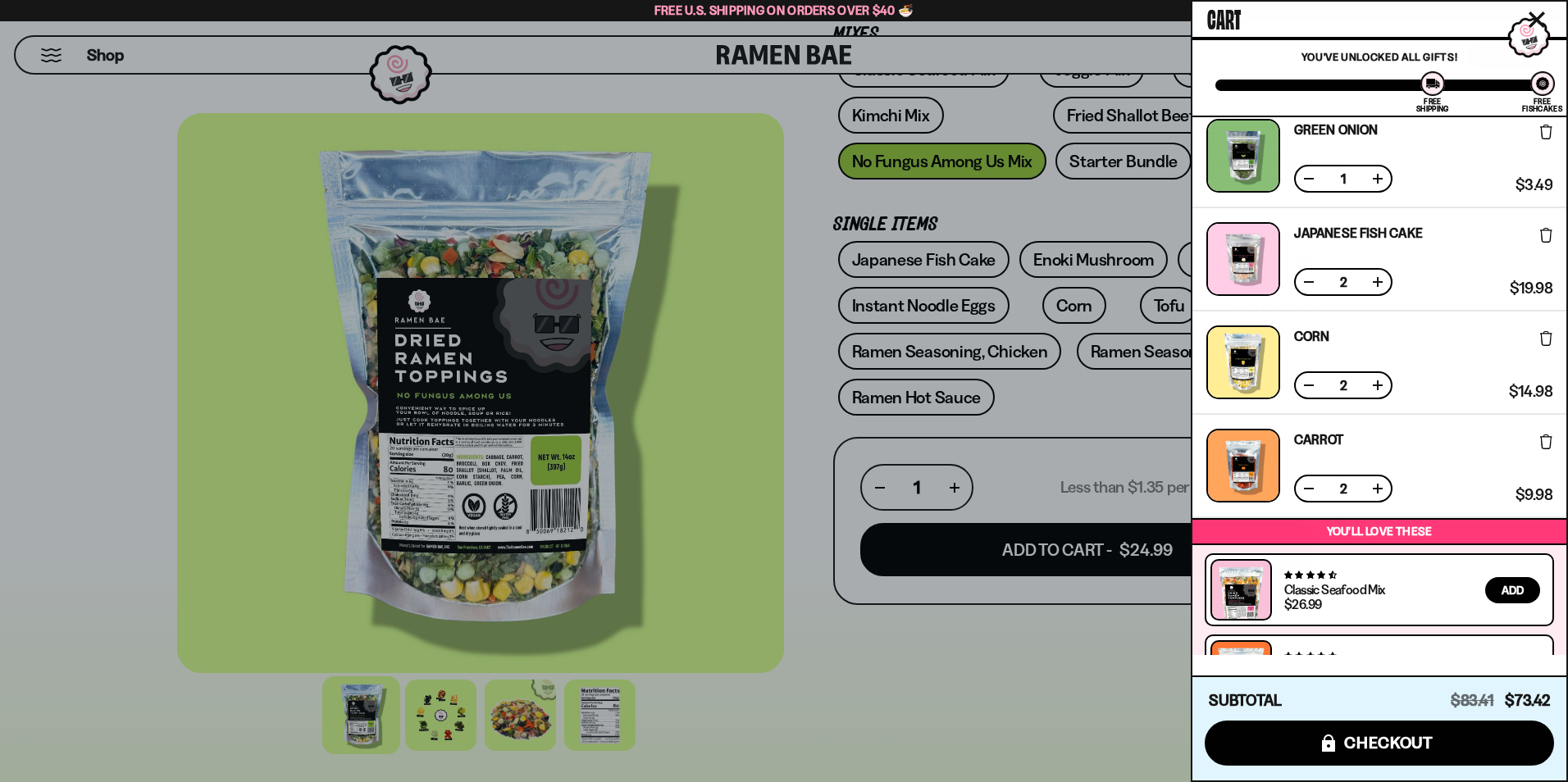
click at [1307, 386] on button at bounding box center [1308, 385] width 16 height 16
click at [1303, 491] on button at bounding box center [1308, 488] width 16 height 16
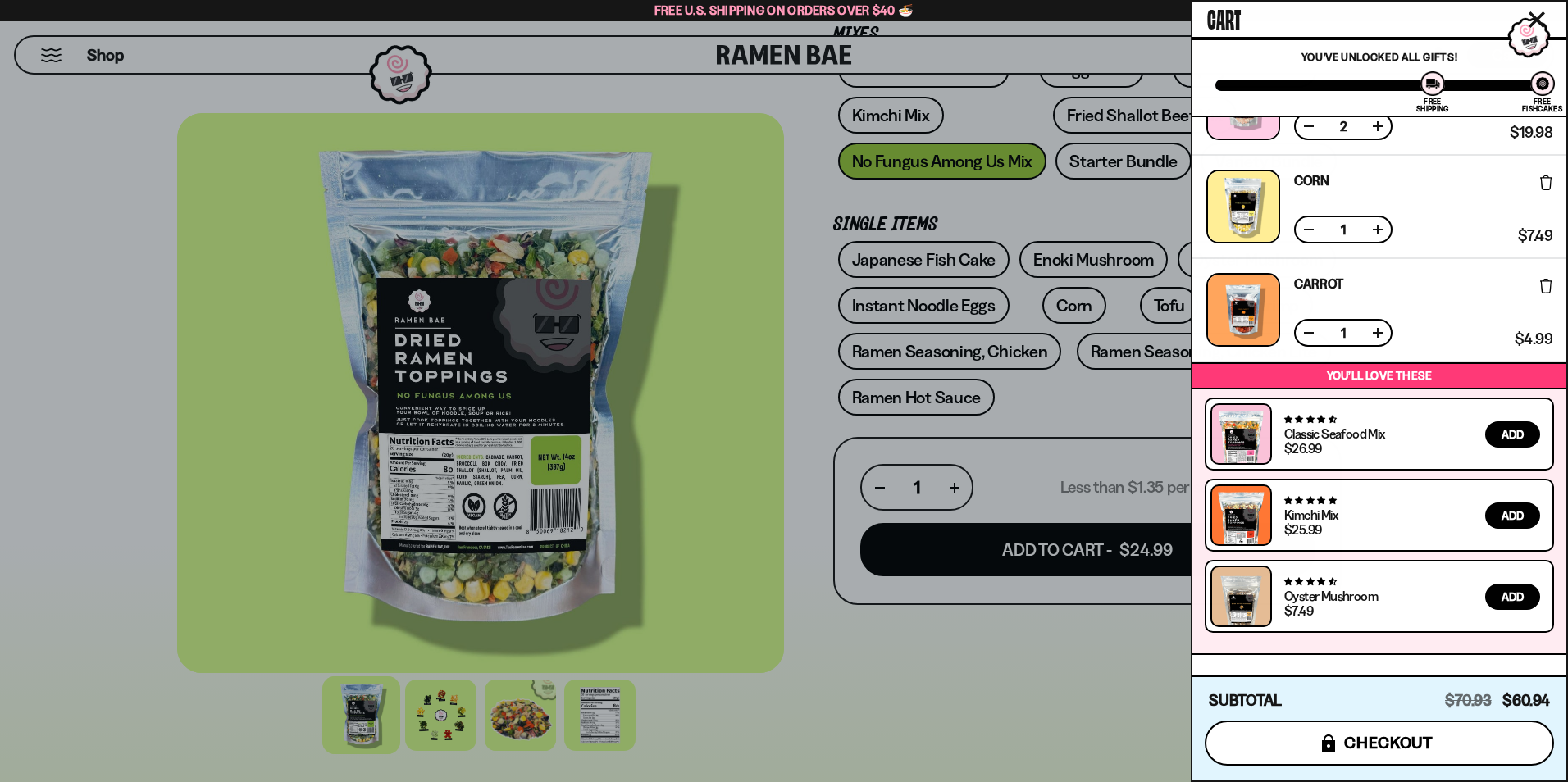
click at [1407, 734] on span "checkout" at bounding box center [1389, 742] width 89 height 18
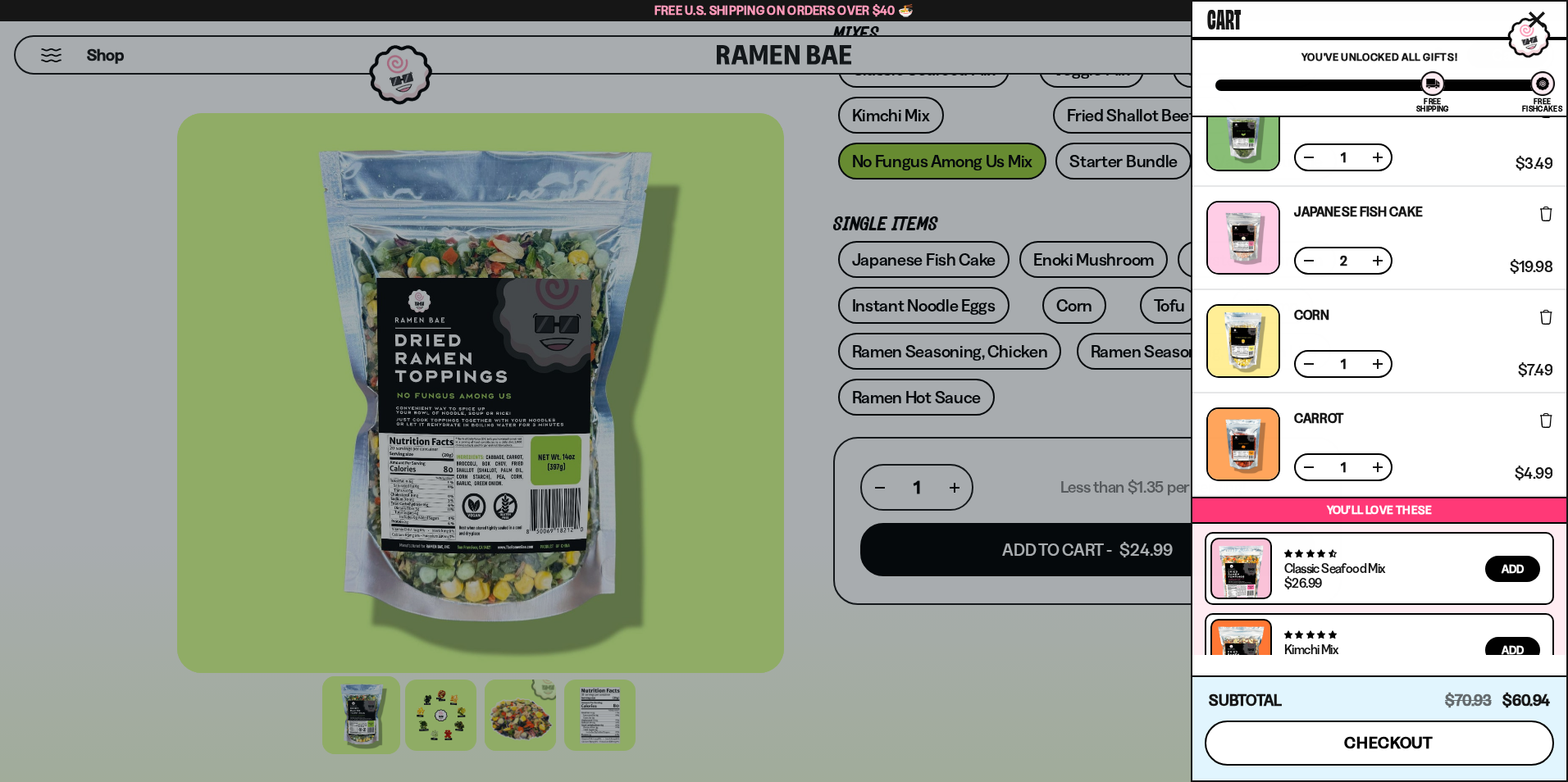
scroll to position [0, 0]
